Goal: Task Accomplishment & Management: Complete application form

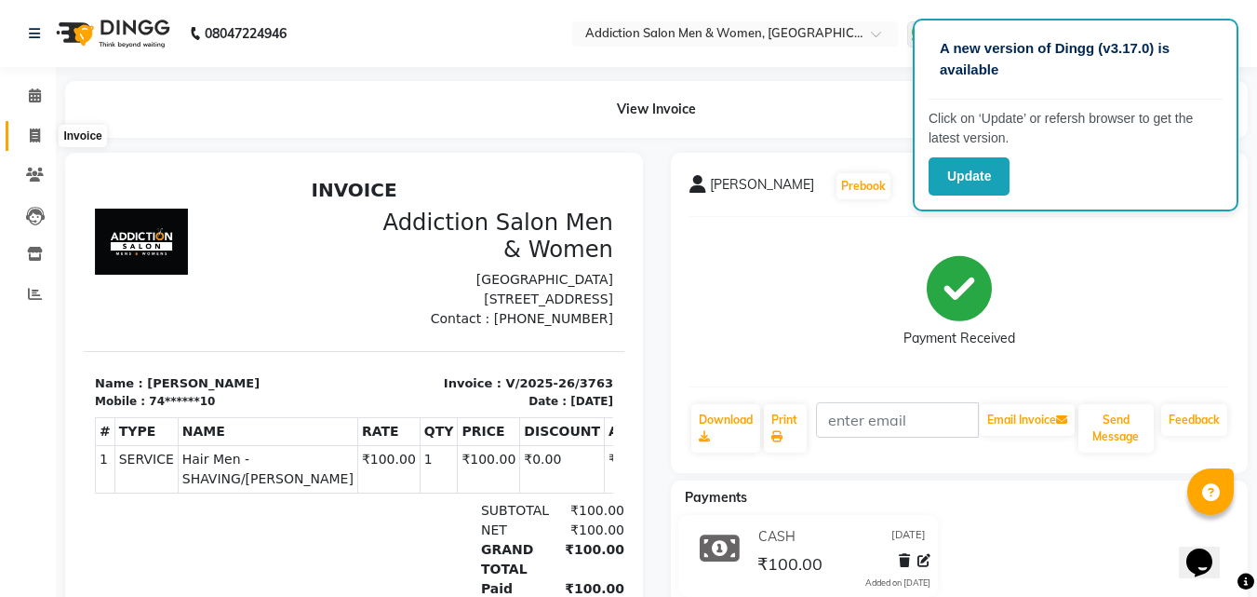
click at [30, 133] on icon at bounding box center [35, 135] width 10 height 14
select select "service"
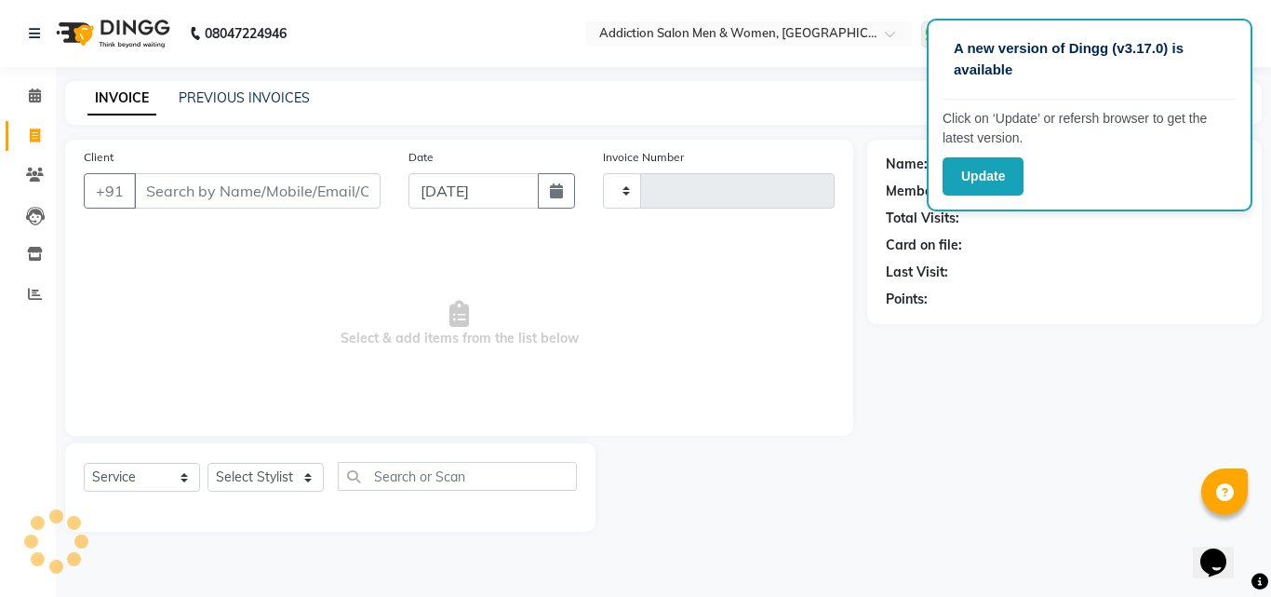
click at [1145, 194] on div "Update" at bounding box center [1090, 176] width 294 height 38
click at [1067, 137] on p "Click on ‘Update’ or refersh browser to get the latest version." at bounding box center [1090, 128] width 294 height 39
click at [1080, 418] on div "Name: Membership: Total Visits: Card on file: Last Visit: Points:" at bounding box center [1071, 336] width 409 height 392
type input "3764"
select select "6595"
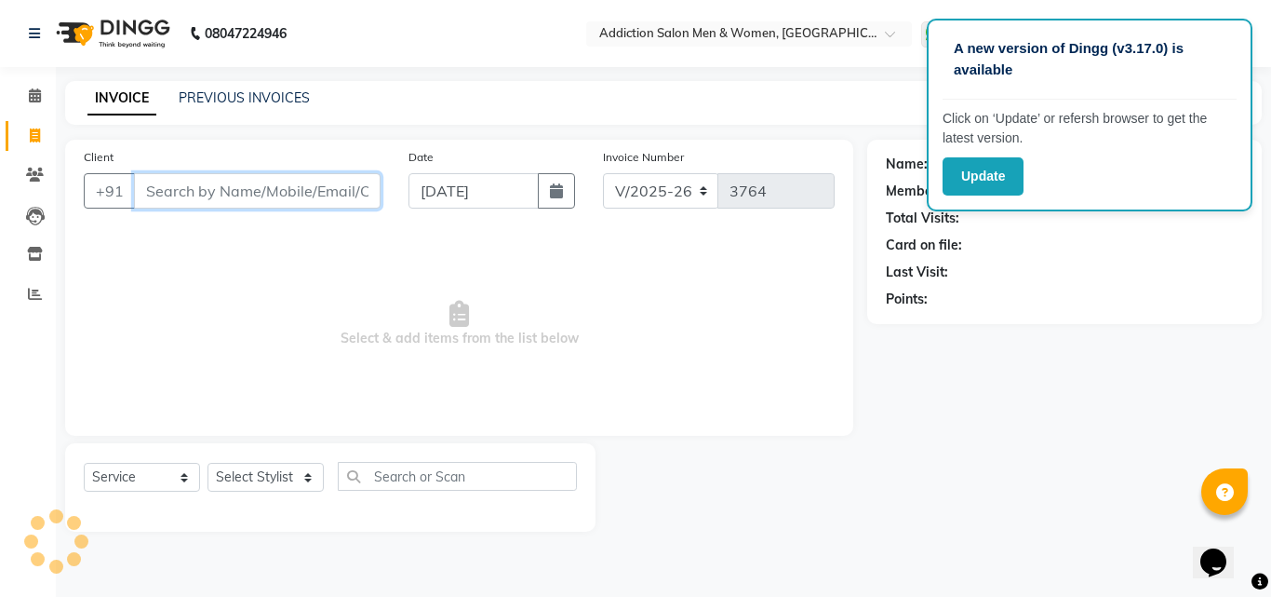
click at [325, 201] on input "Client" at bounding box center [257, 190] width 247 height 35
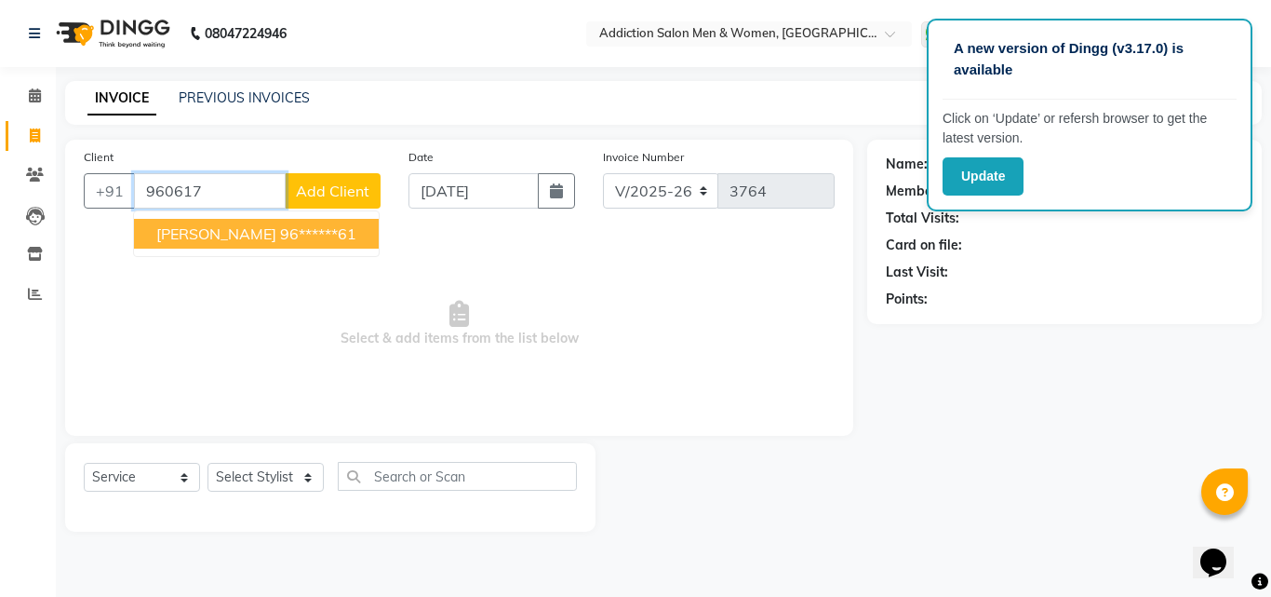
click at [307, 221] on button "[PERSON_NAME] 96******61" at bounding box center [256, 234] width 245 height 30
type input "96******61"
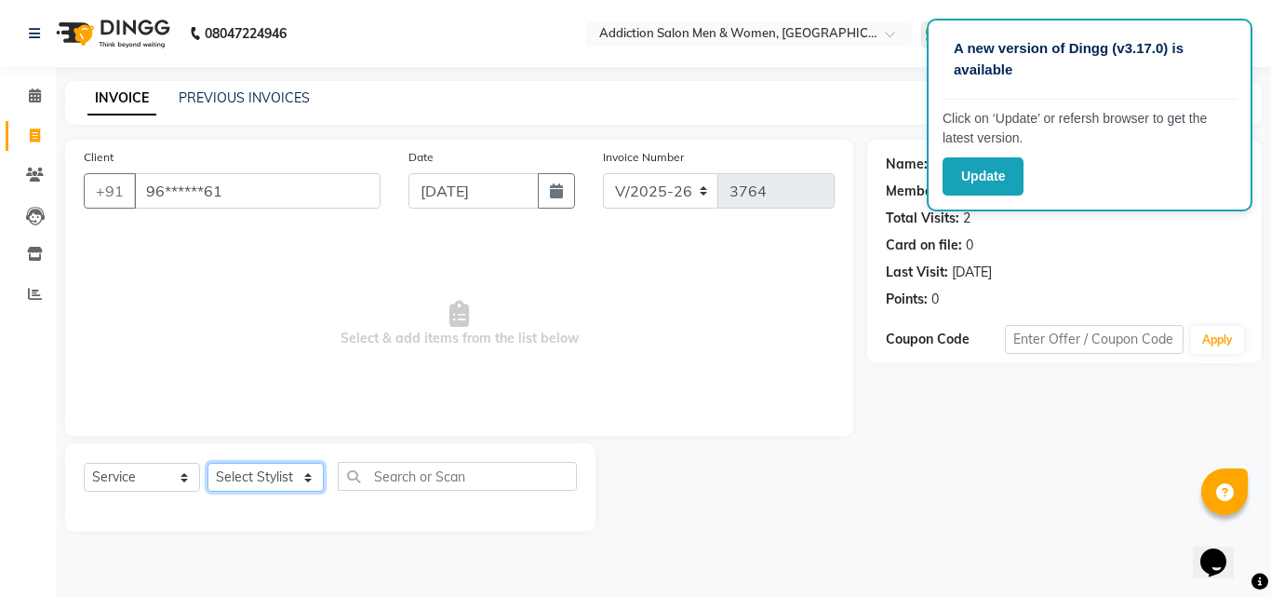
click at [255, 485] on select "Select Stylist Addiction Salon ANJALI BANSIKA [PERSON_NAME] [PERSON_NAME] [PERS…" at bounding box center [266, 477] width 116 height 29
select select "89379"
click at [208, 463] on select "Select Stylist Addiction Salon ANJALI BANSIKA [PERSON_NAME] [PERSON_NAME] [PERS…" at bounding box center [266, 477] width 116 height 29
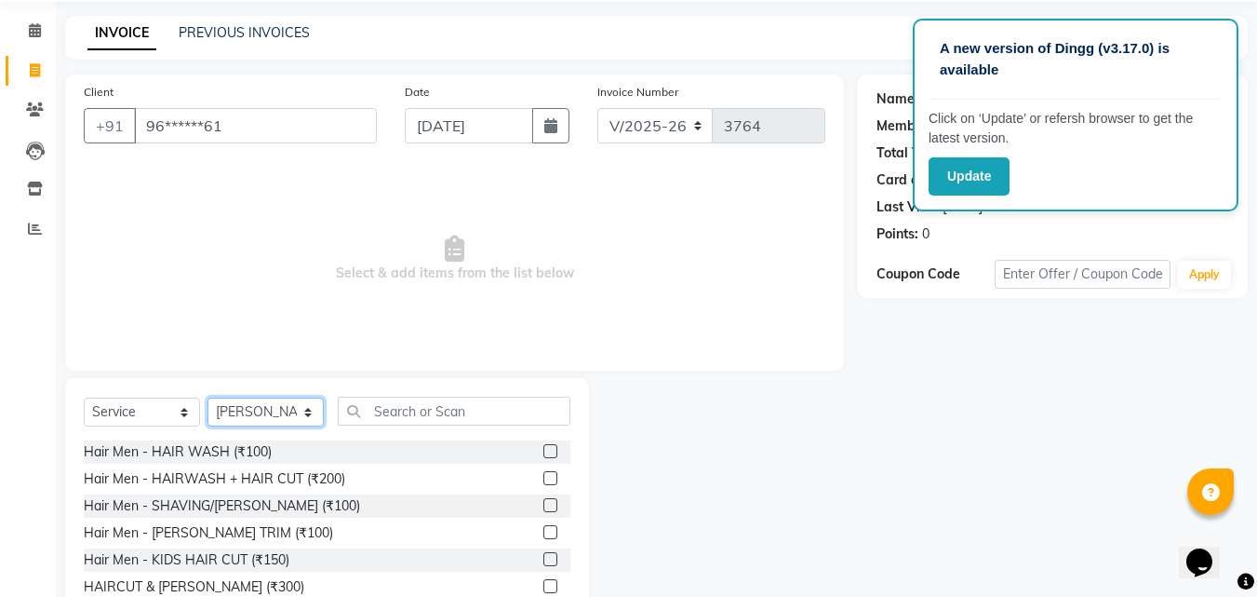
scroll to position [149, 0]
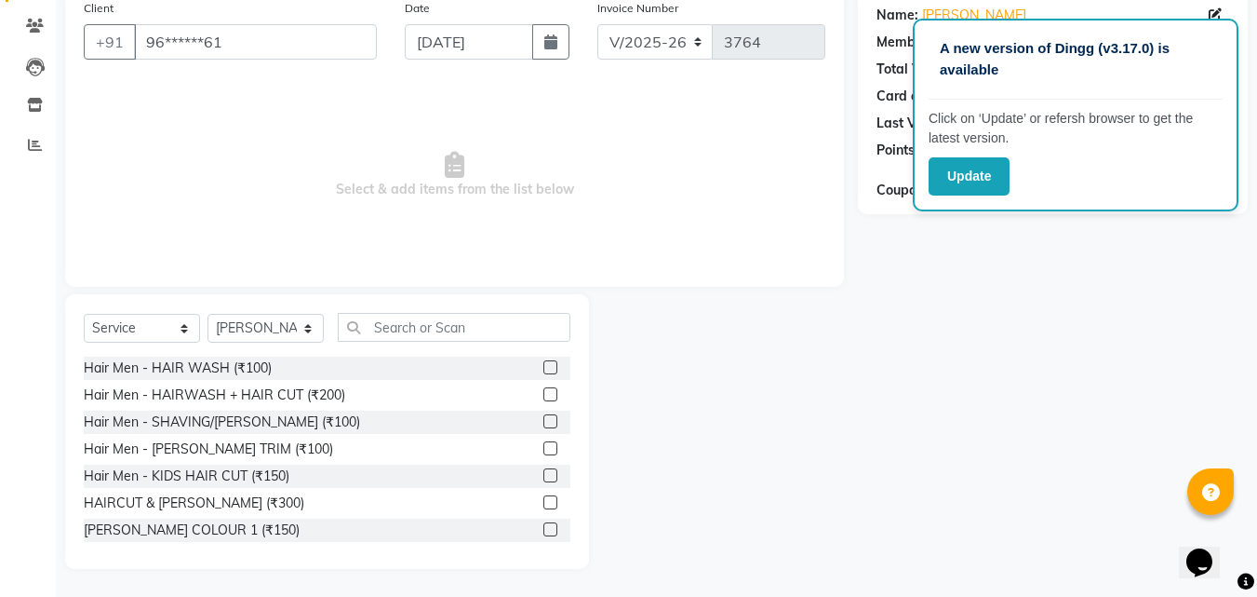
click at [543, 396] on label at bounding box center [550, 394] width 14 height 14
click at [543, 396] on input "checkbox" at bounding box center [549, 395] width 12 height 12
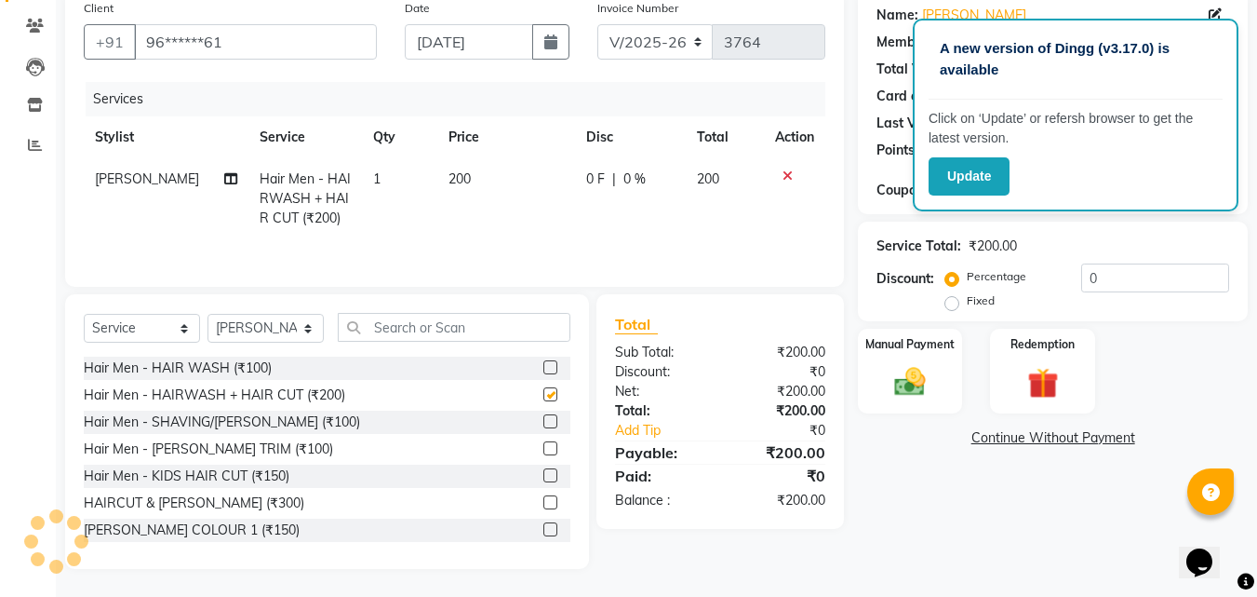
checkbox input "false"
click at [281, 332] on select "Select Stylist Addiction Salon ANJALI BANSIKA [PERSON_NAME] [PERSON_NAME] [PERS…" at bounding box center [266, 328] width 116 height 29
select select "61697"
click at [208, 314] on select "Select Stylist Addiction Salon ANJALI BANSIKA [PERSON_NAME] [PERSON_NAME] [PERS…" at bounding box center [266, 328] width 116 height 29
click at [543, 497] on label at bounding box center [550, 502] width 14 height 14
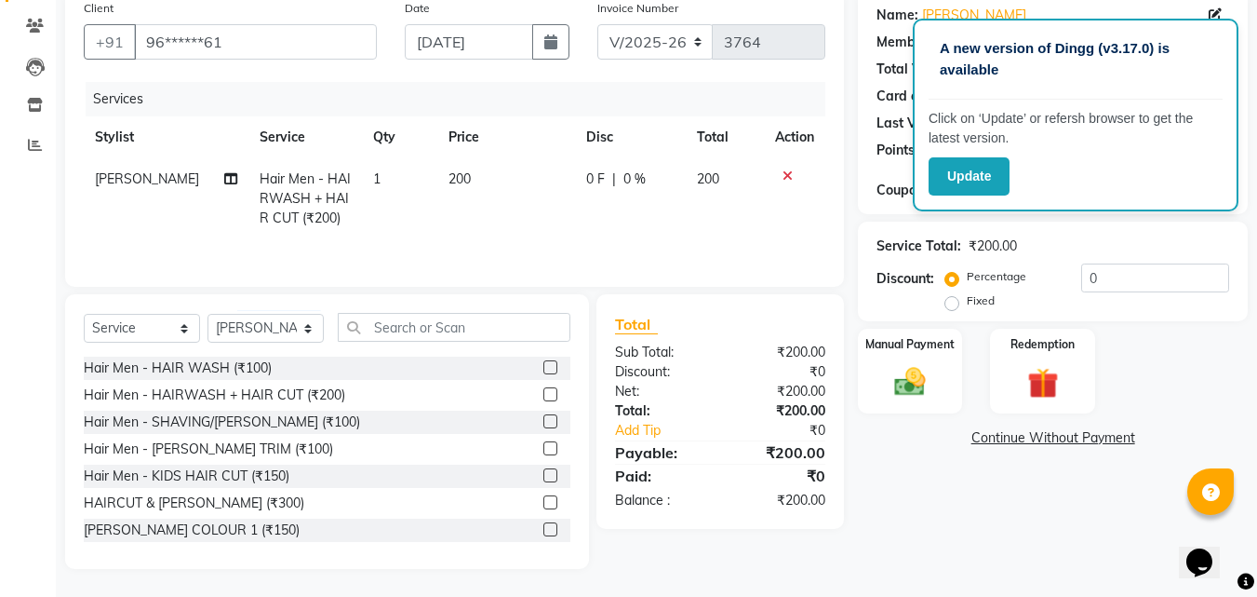
click at [543, 497] on input "checkbox" at bounding box center [549, 503] width 12 height 12
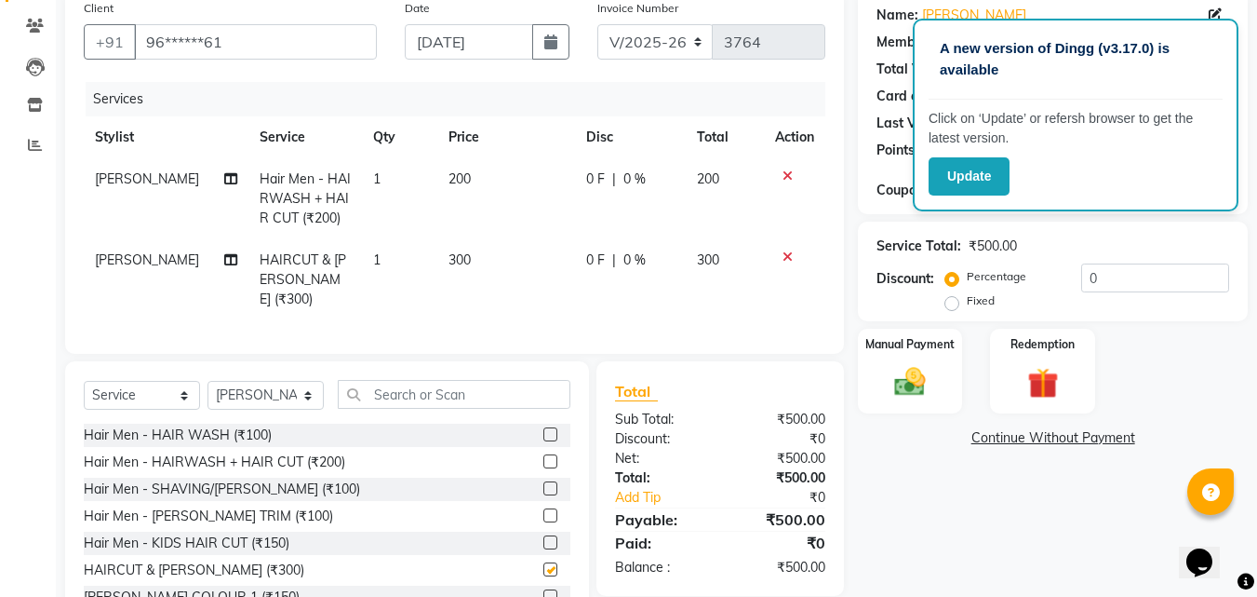
checkbox input "false"
click at [888, 382] on img at bounding box center [910, 381] width 52 height 37
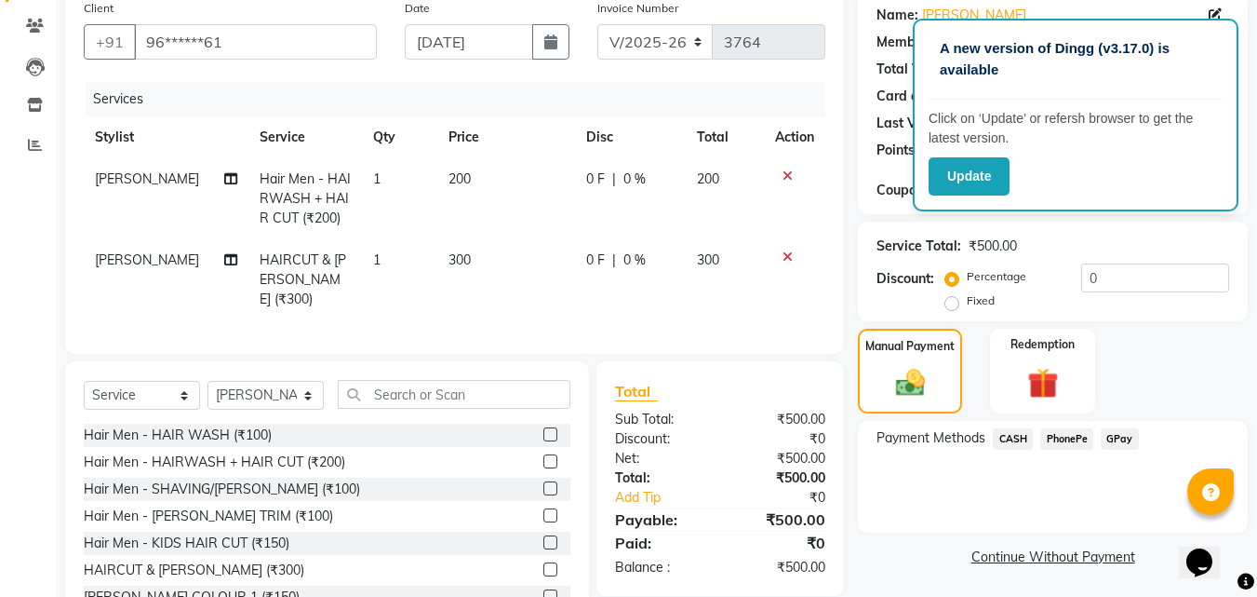
click at [1019, 433] on span "CASH" at bounding box center [1013, 438] width 40 height 21
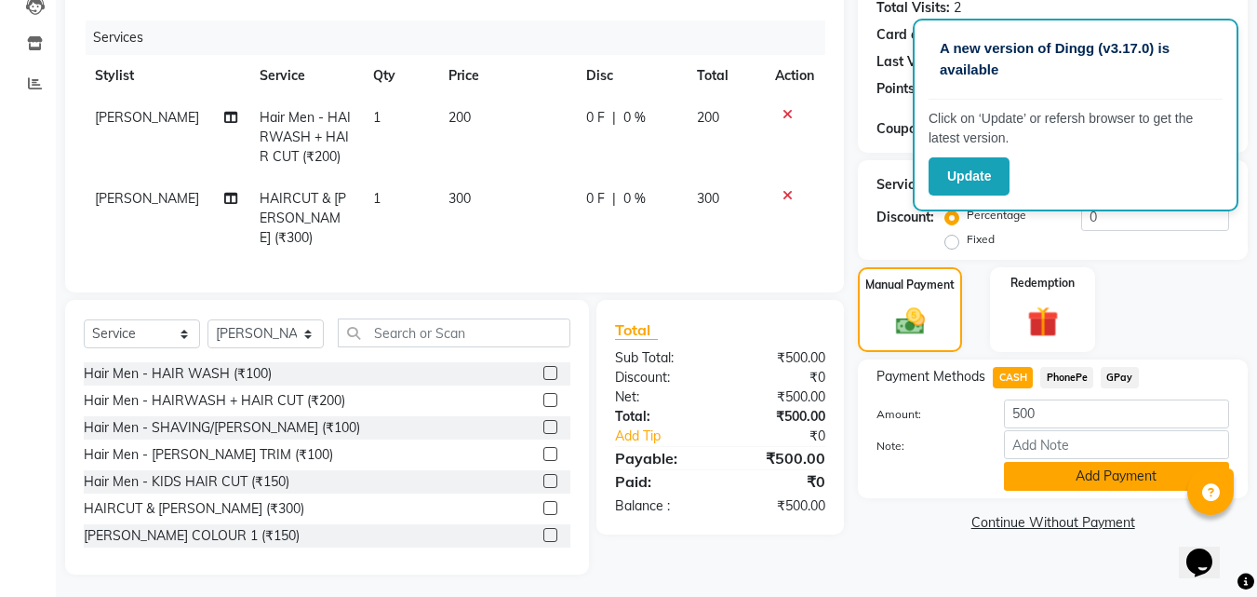
click at [1018, 468] on button "Add Payment" at bounding box center [1116, 476] width 225 height 29
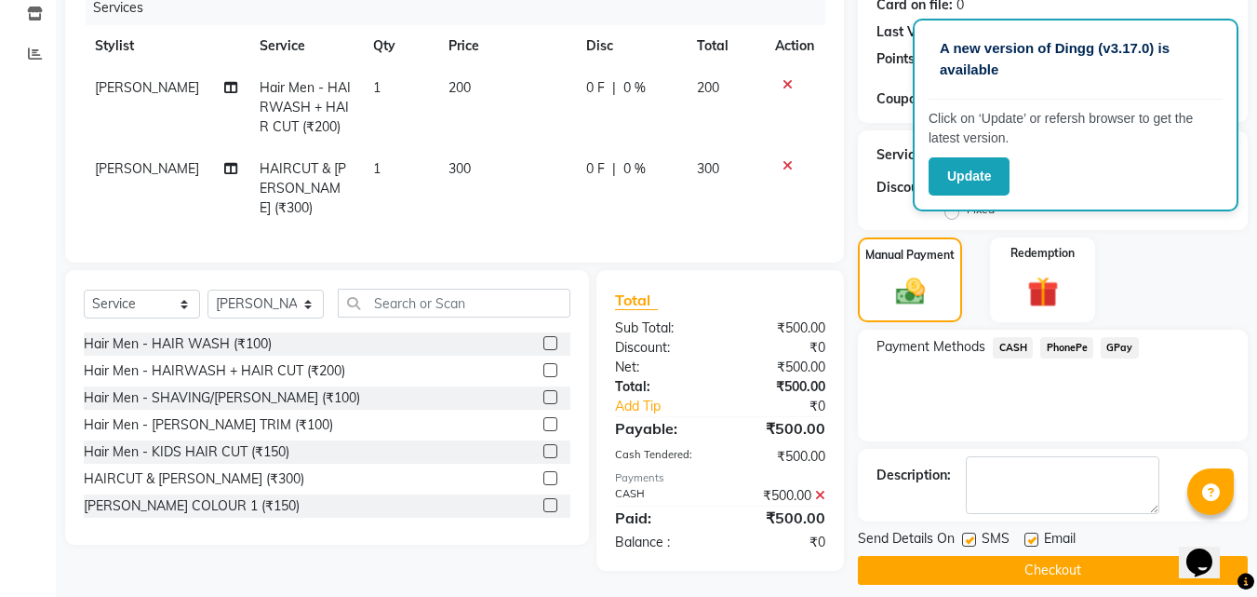
scroll to position [256, 0]
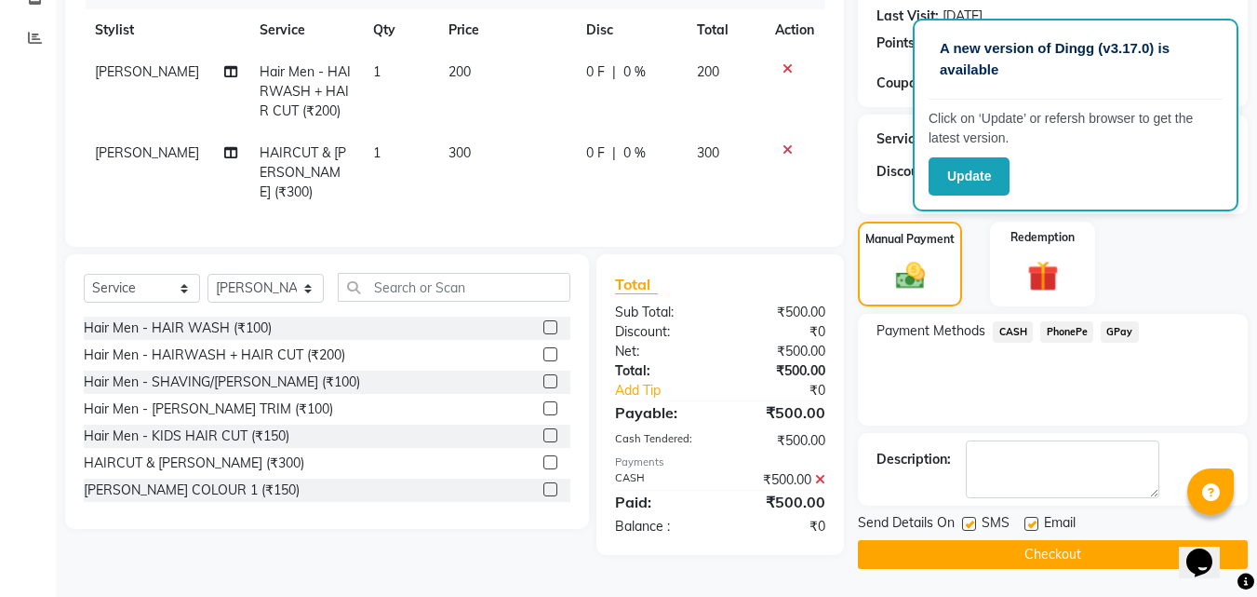
click at [1055, 548] on button "Checkout" at bounding box center [1053, 554] width 390 height 29
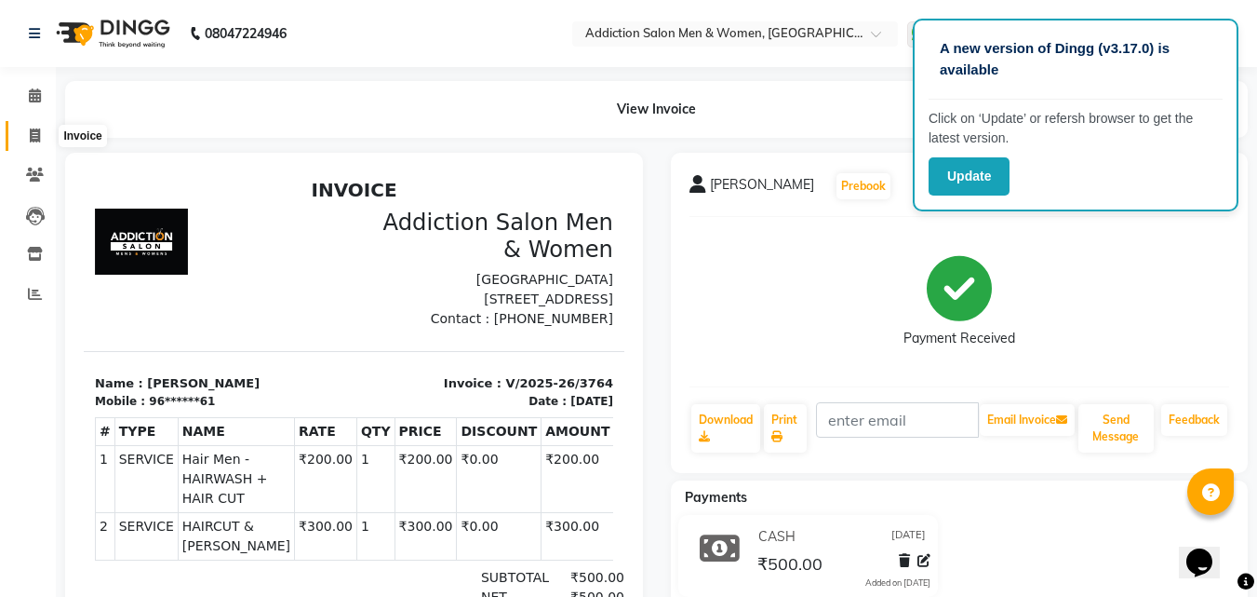
click at [30, 130] on icon at bounding box center [35, 135] width 10 height 14
select select "service"
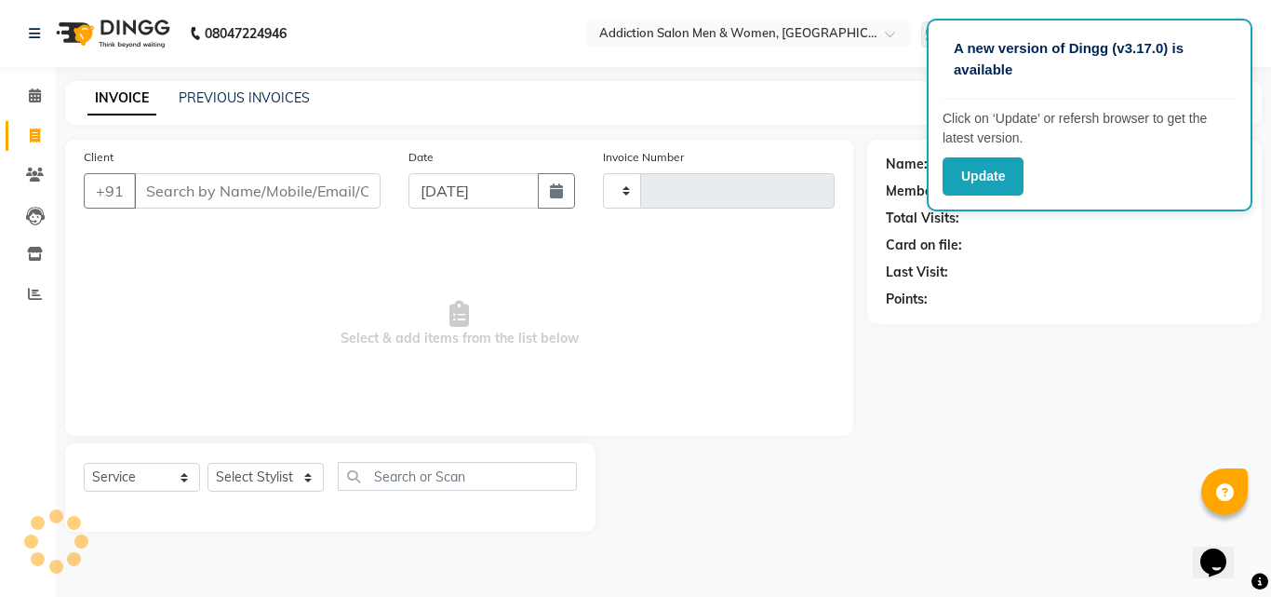
type input "3765"
select select "6595"
click at [246, 184] on input "Client" at bounding box center [257, 190] width 247 height 35
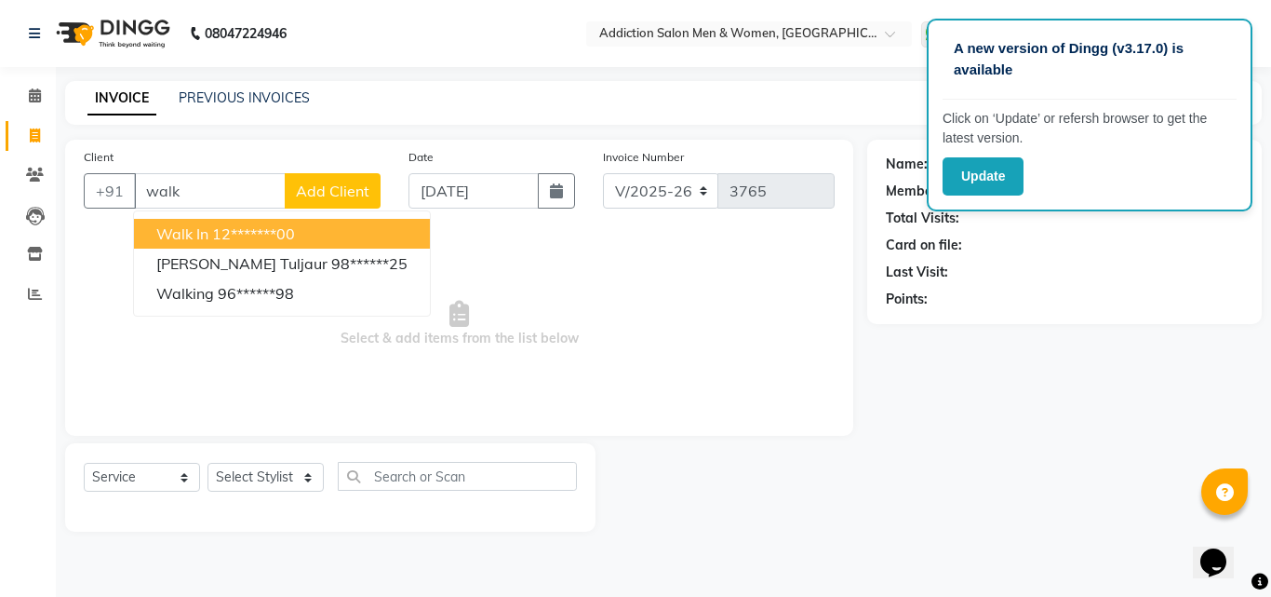
click at [253, 238] on ngb-highlight "12*******00" at bounding box center [253, 233] width 83 height 19
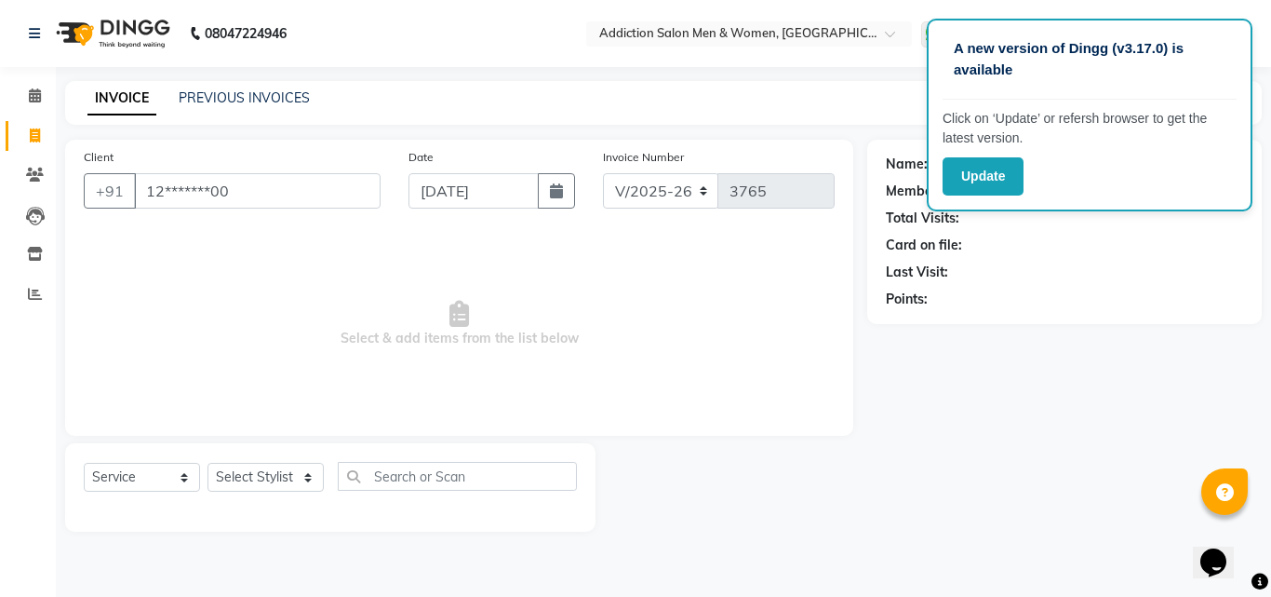
type input "12*******00"
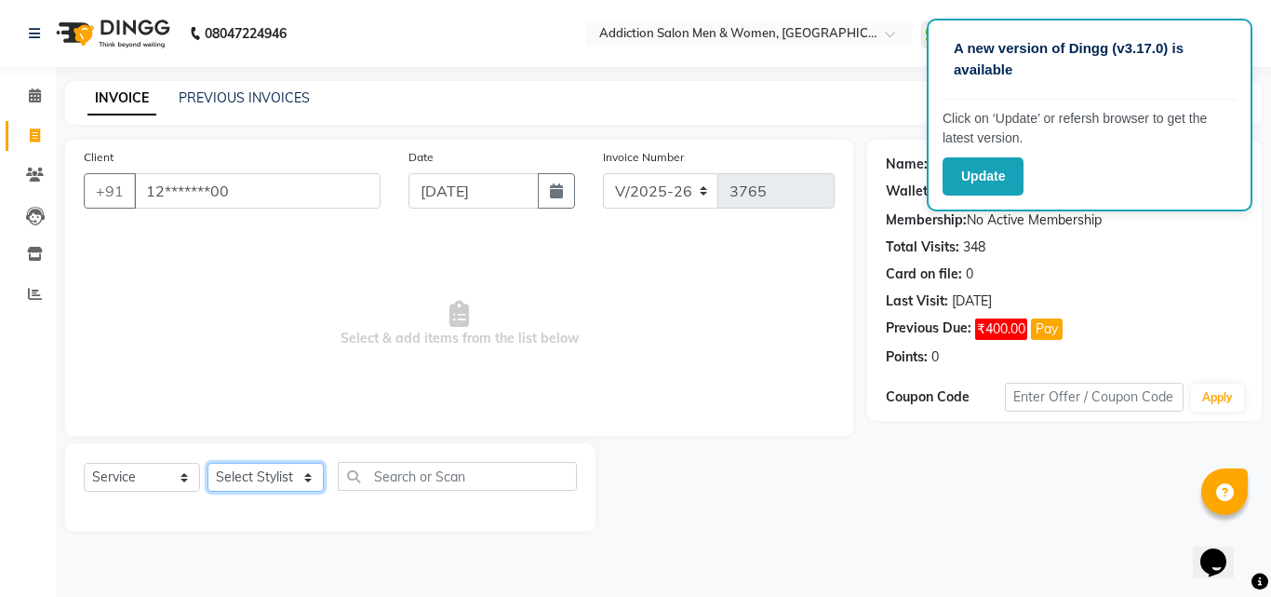
click at [281, 481] on select "Select Stylist Addiction Salon ANJALI BANSIKA [PERSON_NAME] [PERSON_NAME] [PERS…" at bounding box center [266, 477] width 116 height 29
select select "51001"
click at [208, 463] on select "Select Stylist Addiction Salon ANJALI BANSIKA [PERSON_NAME] [PERSON_NAME] [PERS…" at bounding box center [266, 477] width 116 height 29
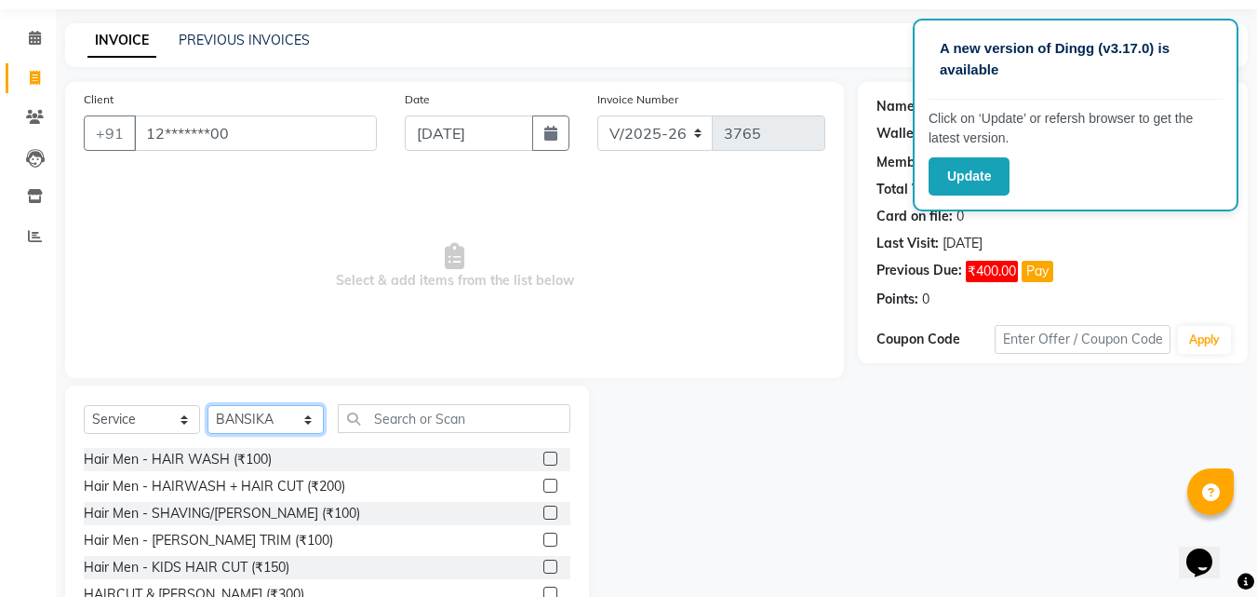
scroll to position [149, 0]
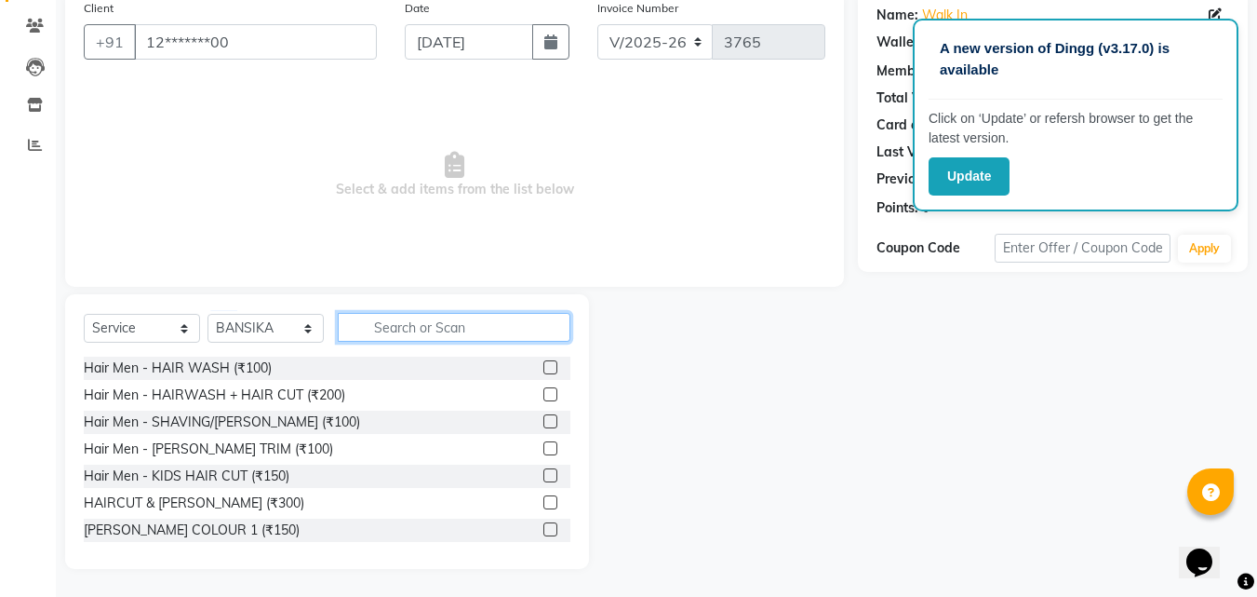
drag, startPoint x: 420, startPoint y: 320, endPoint x: 410, endPoint y: 340, distance: 21.6
click at [420, 330] on input "text" at bounding box center [454, 327] width 233 height 29
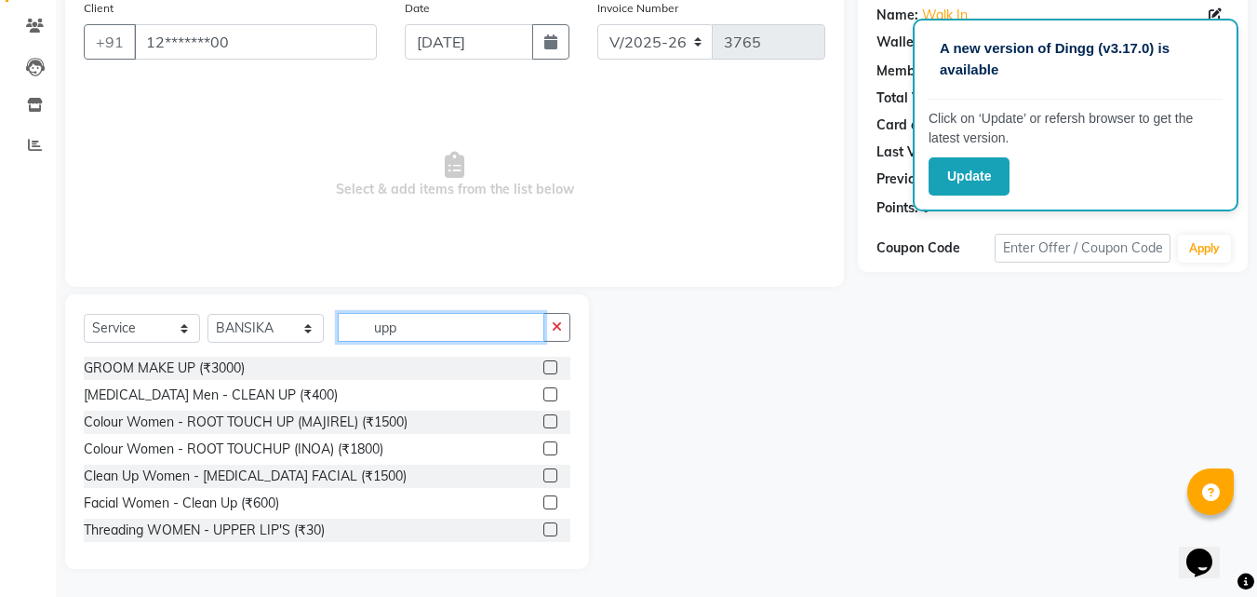
scroll to position [44, 0]
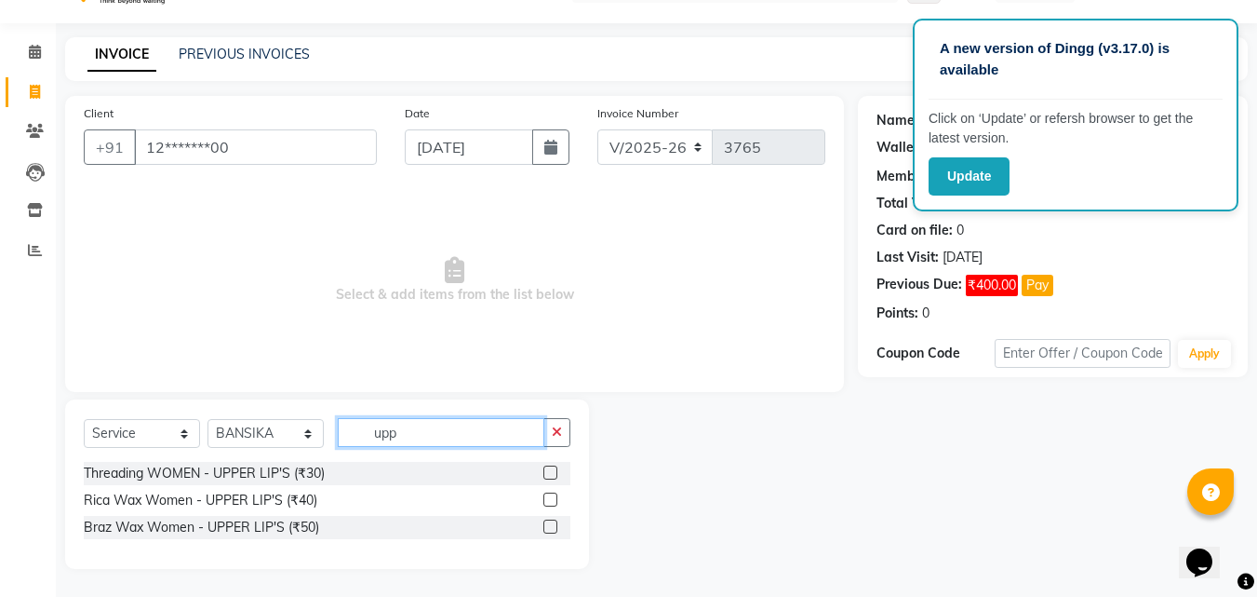
type input "upp"
click at [552, 473] on label at bounding box center [550, 472] width 14 height 14
click at [552, 473] on input "checkbox" at bounding box center [549, 473] width 12 height 12
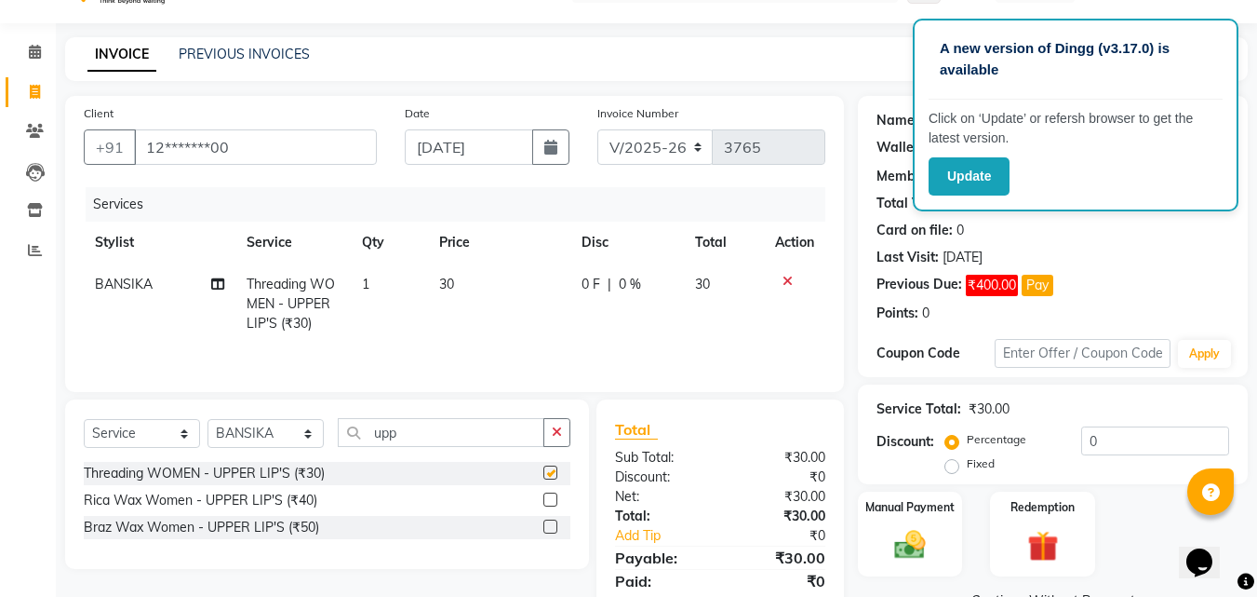
checkbox input "false"
click at [482, 433] on input "upp" at bounding box center [441, 432] width 207 height 29
type input "u"
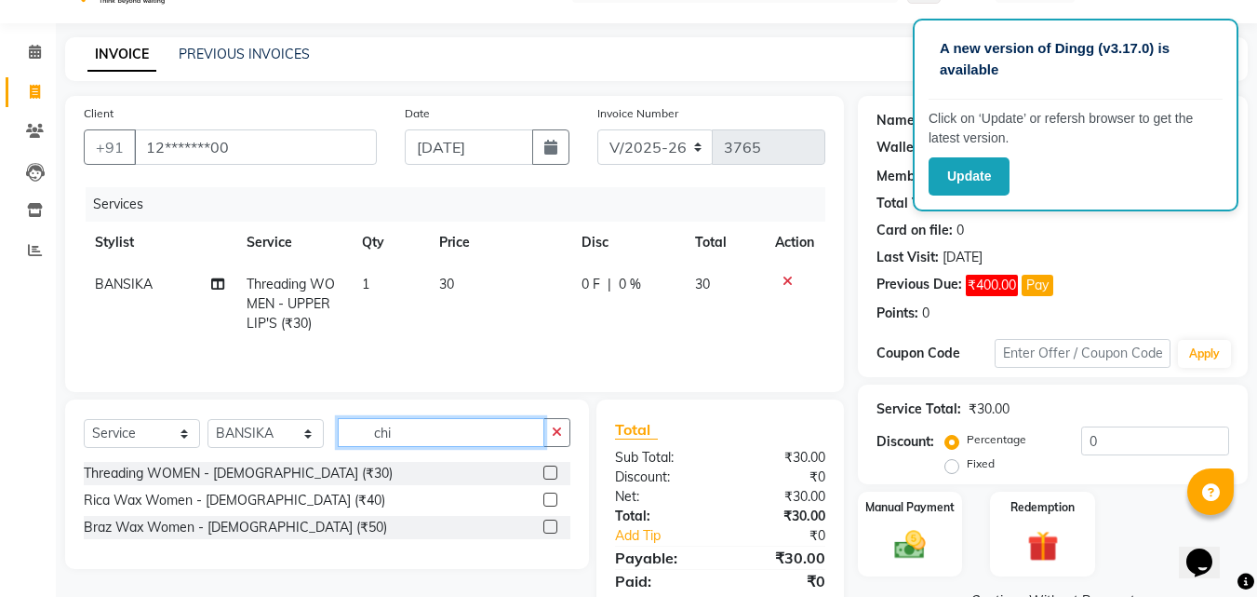
type input "chi"
click at [554, 473] on label at bounding box center [550, 472] width 14 height 14
click at [554, 473] on input "checkbox" at bounding box center [549, 473] width 12 height 12
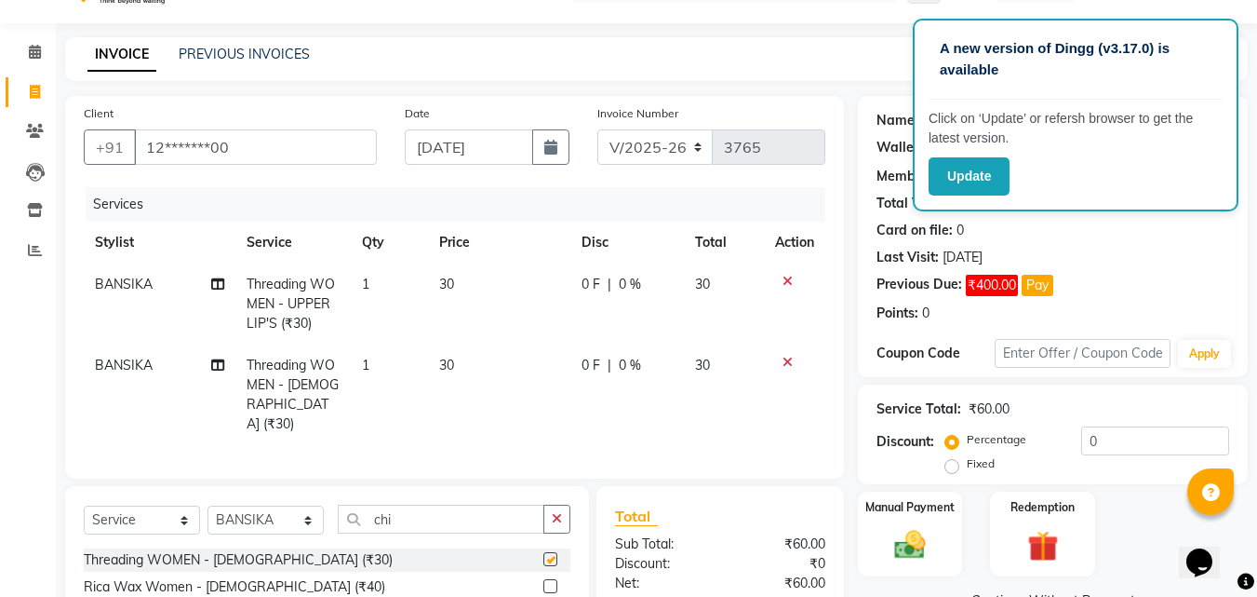
checkbox input "false"
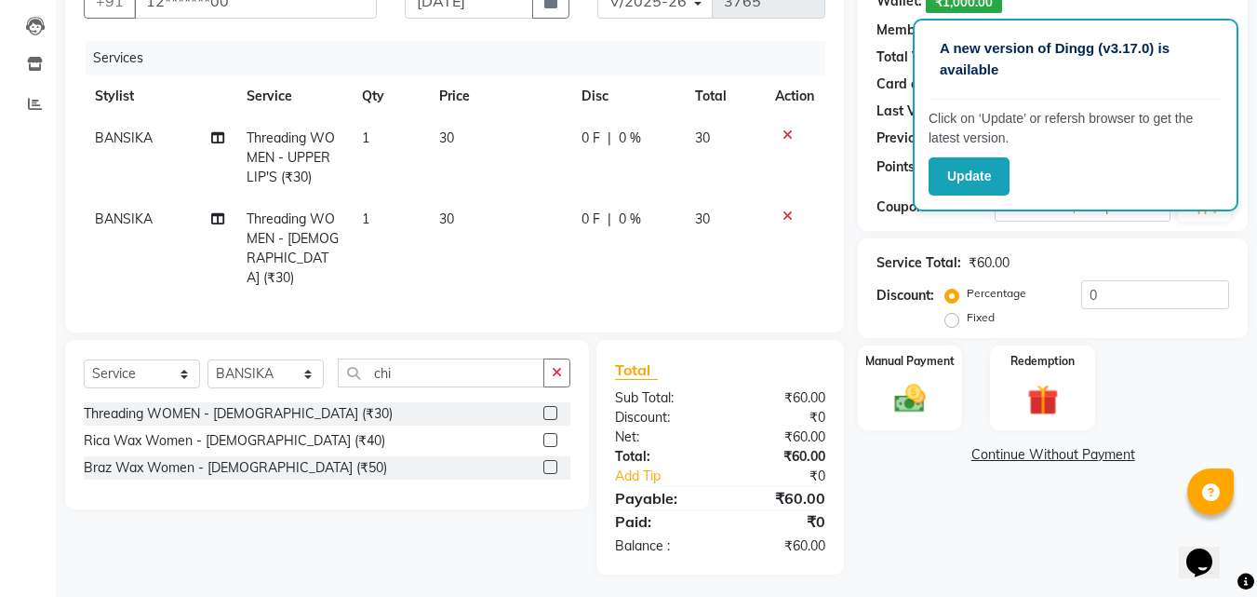
click at [445, 216] on span "30" at bounding box center [446, 218] width 15 height 17
select select "51001"
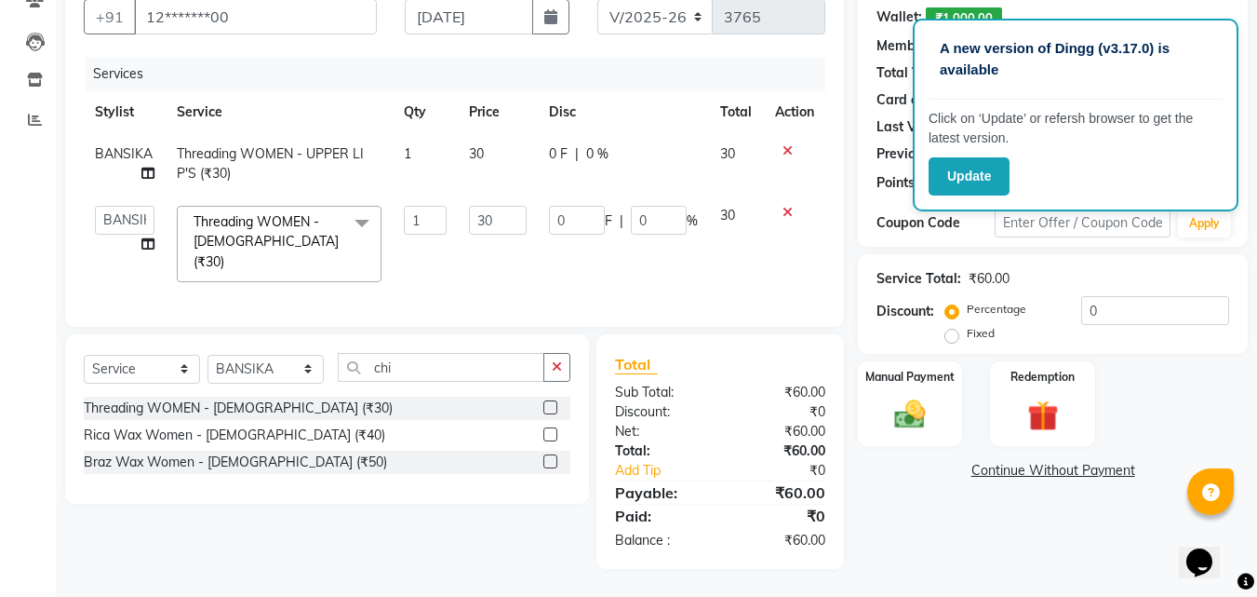
scroll to position [168, 0]
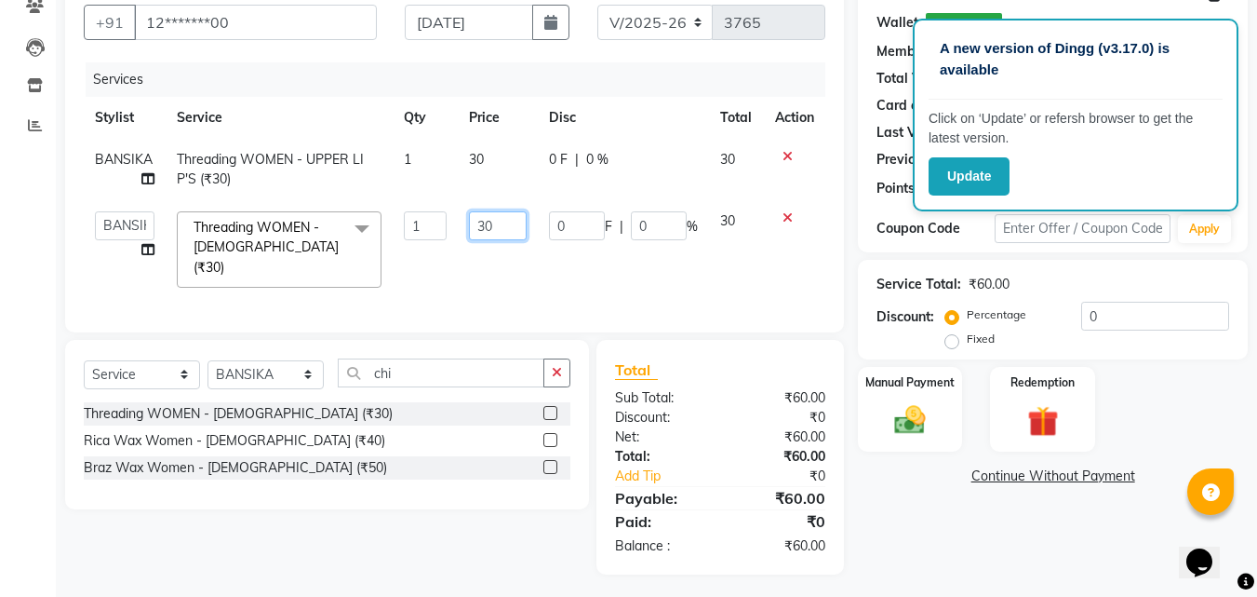
click at [504, 223] on input "30" at bounding box center [498, 225] width 58 height 29
type input "3"
type input "20"
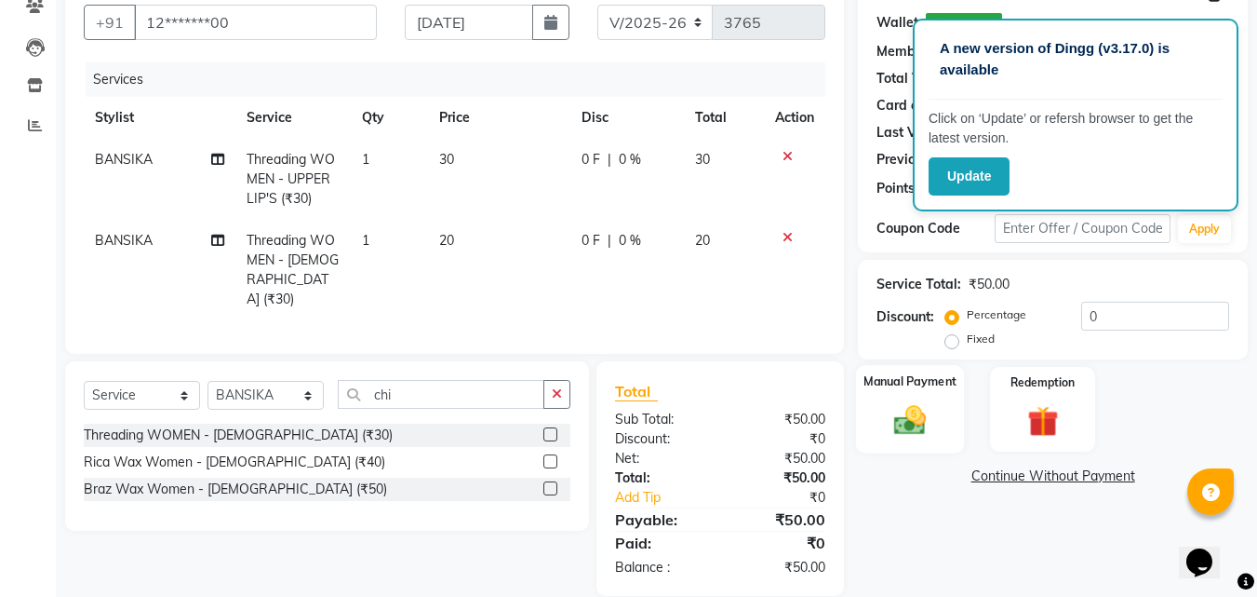
click at [922, 427] on img at bounding box center [910, 419] width 52 height 37
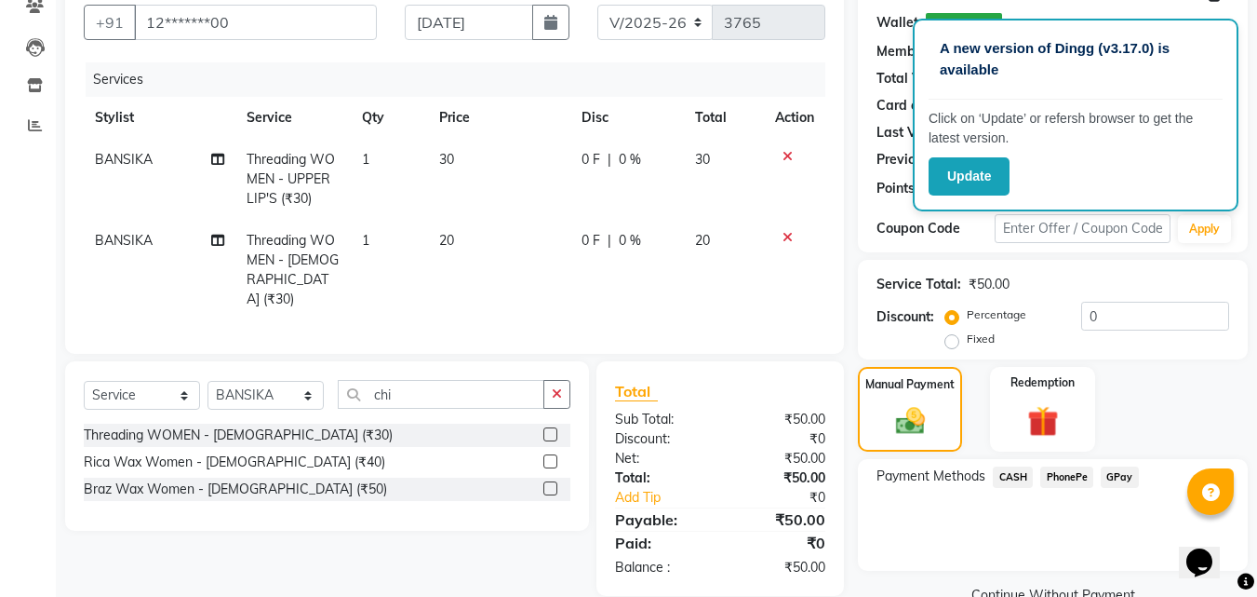
click at [1058, 474] on span "PhonePe" at bounding box center [1066, 476] width 53 height 21
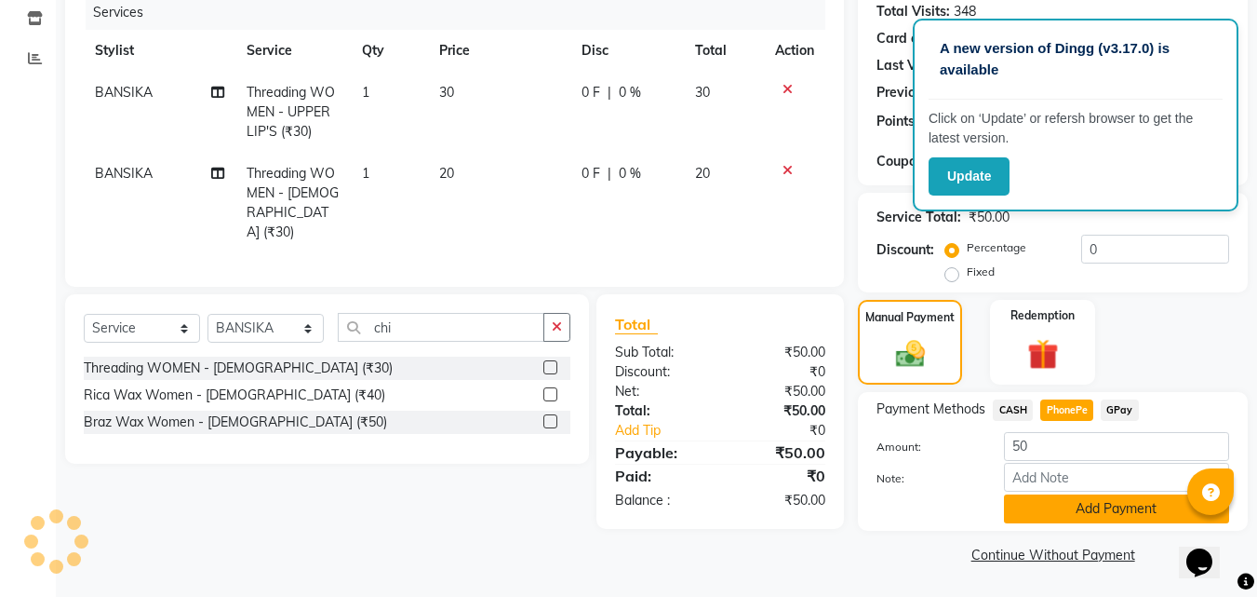
click at [1038, 517] on button "Add Payment" at bounding box center [1116, 508] width 225 height 29
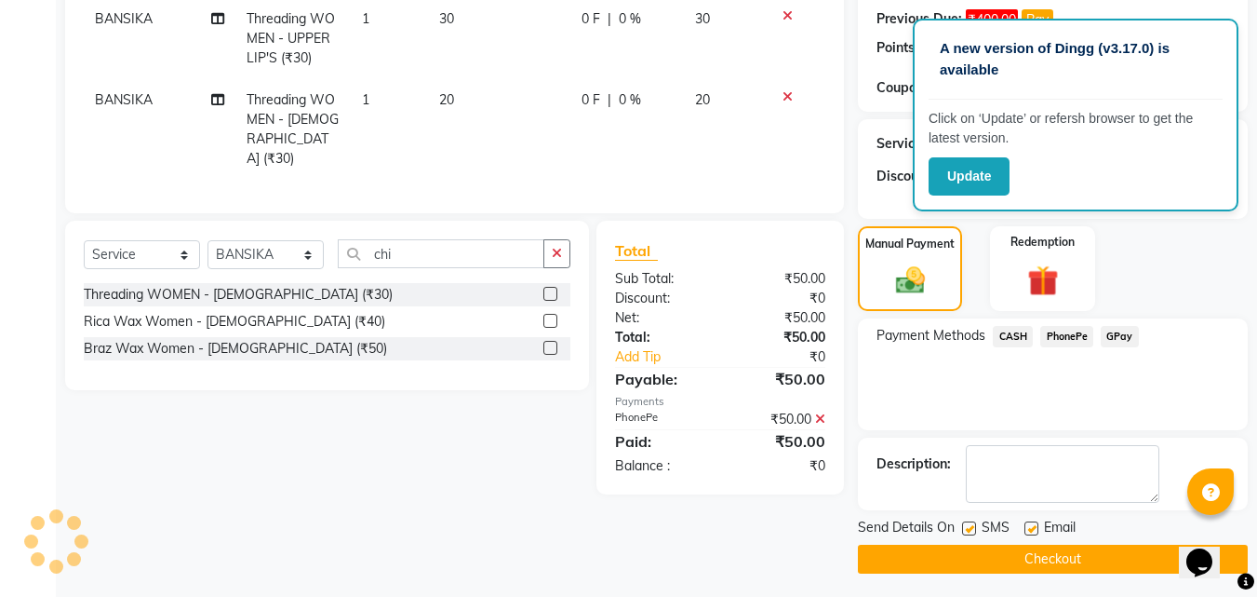
scroll to position [314, 0]
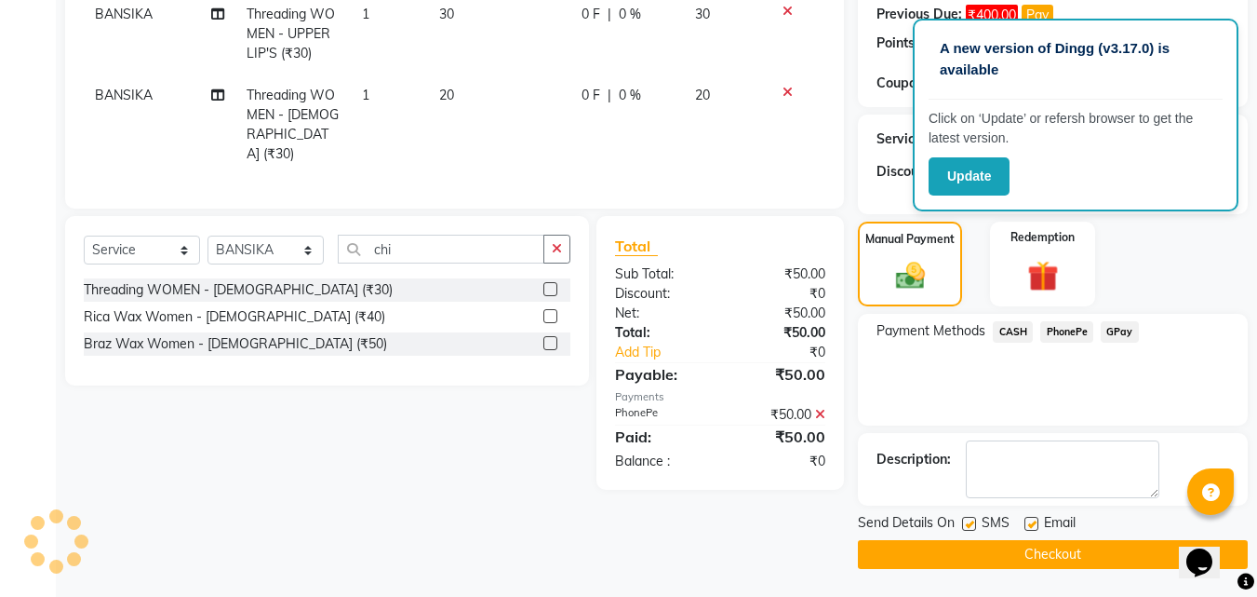
click at [1033, 559] on button "Checkout" at bounding box center [1053, 554] width 390 height 29
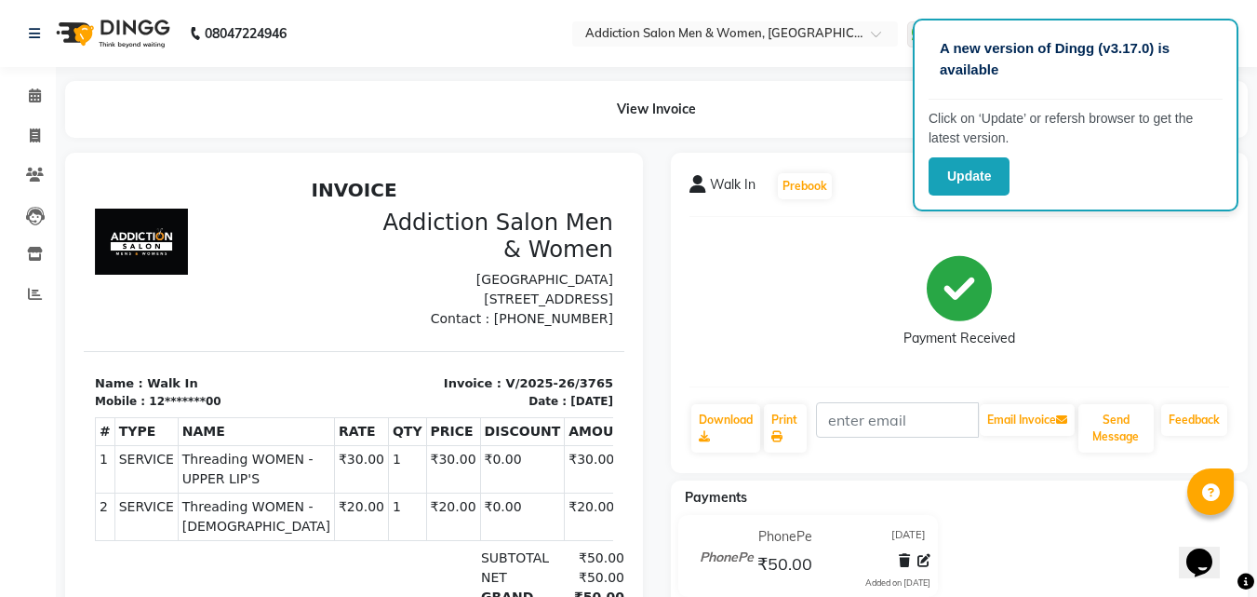
scroll to position [191, 0]
